Goal: Find specific page/section: Find specific page/section

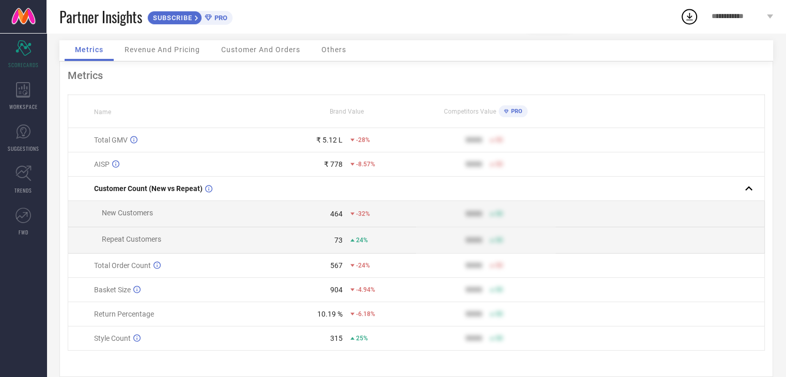
scroll to position [57, 0]
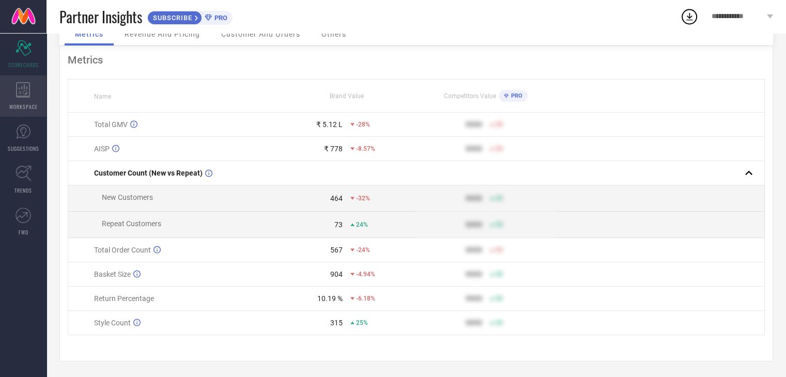
click at [24, 101] on div "WORKSPACE" at bounding box center [23, 95] width 47 height 41
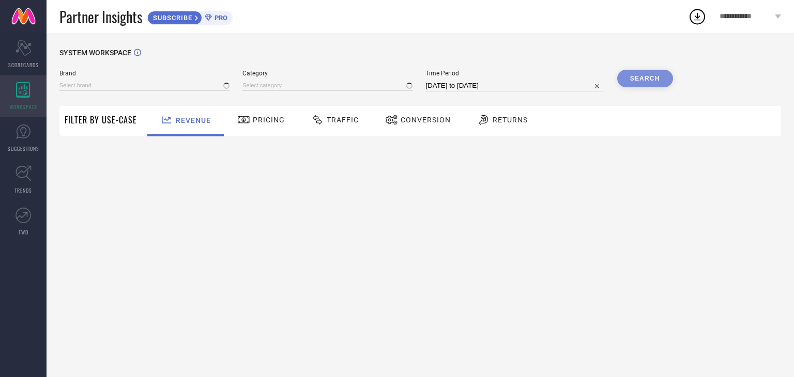
type input "HOME AFFAIRS"
type input "All"
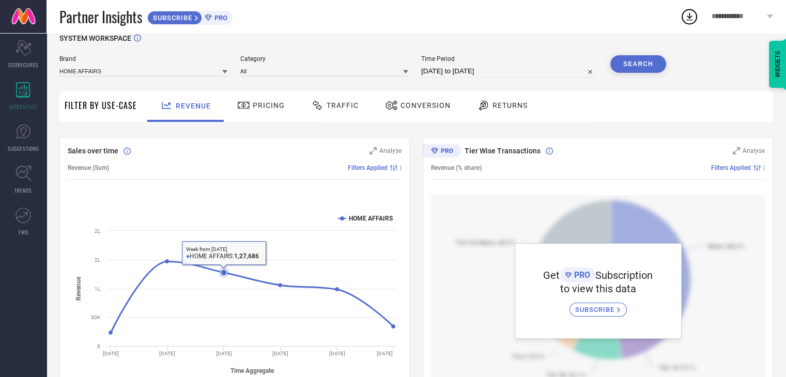
scroll to position [14, 0]
click at [270, 105] on span "Pricing" at bounding box center [269, 106] width 32 height 8
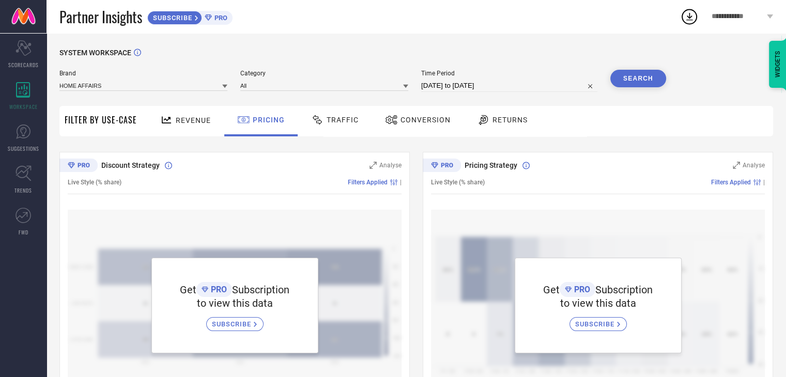
click at [340, 123] on span "Traffic" at bounding box center [343, 120] width 32 height 8
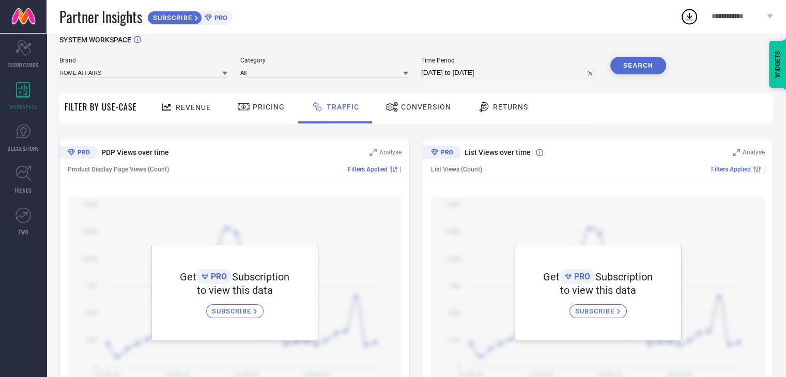
scroll to position [10, 0]
